Goal: Task Accomplishment & Management: Manage account settings

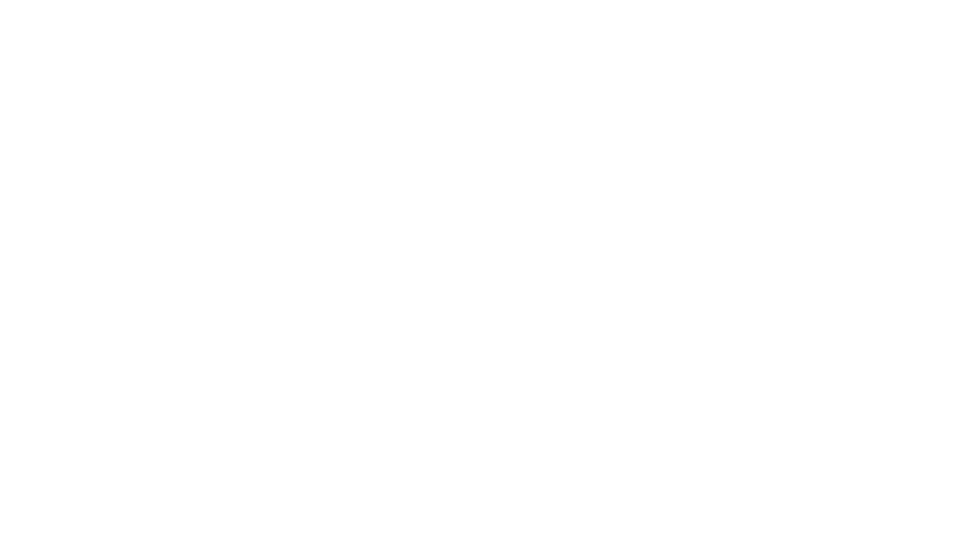
select select "*"
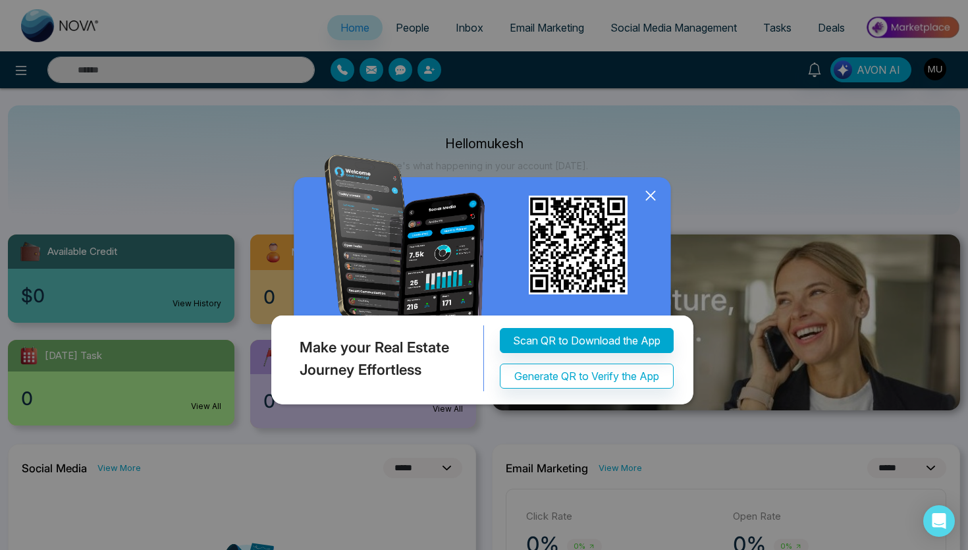
click at [829, 123] on div "Make your Real Estate Journey Effortless Scan QR to Download the App Generate Q…" at bounding box center [484, 275] width 968 height 550
click at [937, 70] on div "Make your Real Estate Journey Effortless Scan QR to Download the App Generate Q…" at bounding box center [484, 275] width 968 height 550
click at [652, 194] on icon at bounding box center [650, 195] width 9 height 9
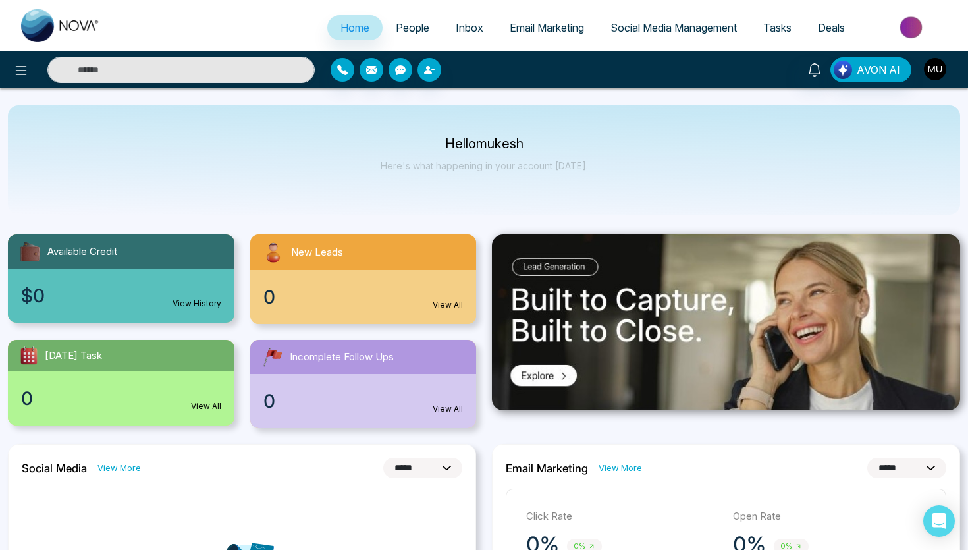
click at [935, 68] on img "button" at bounding box center [935, 69] width 22 height 22
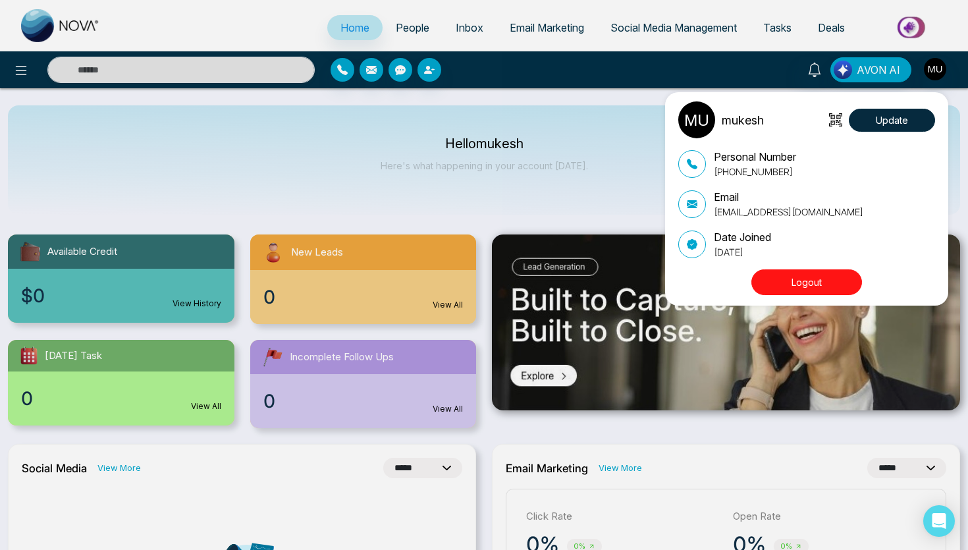
click at [817, 282] on button "Logout" at bounding box center [806, 282] width 111 height 26
